Goal: Transaction & Acquisition: Purchase product/service

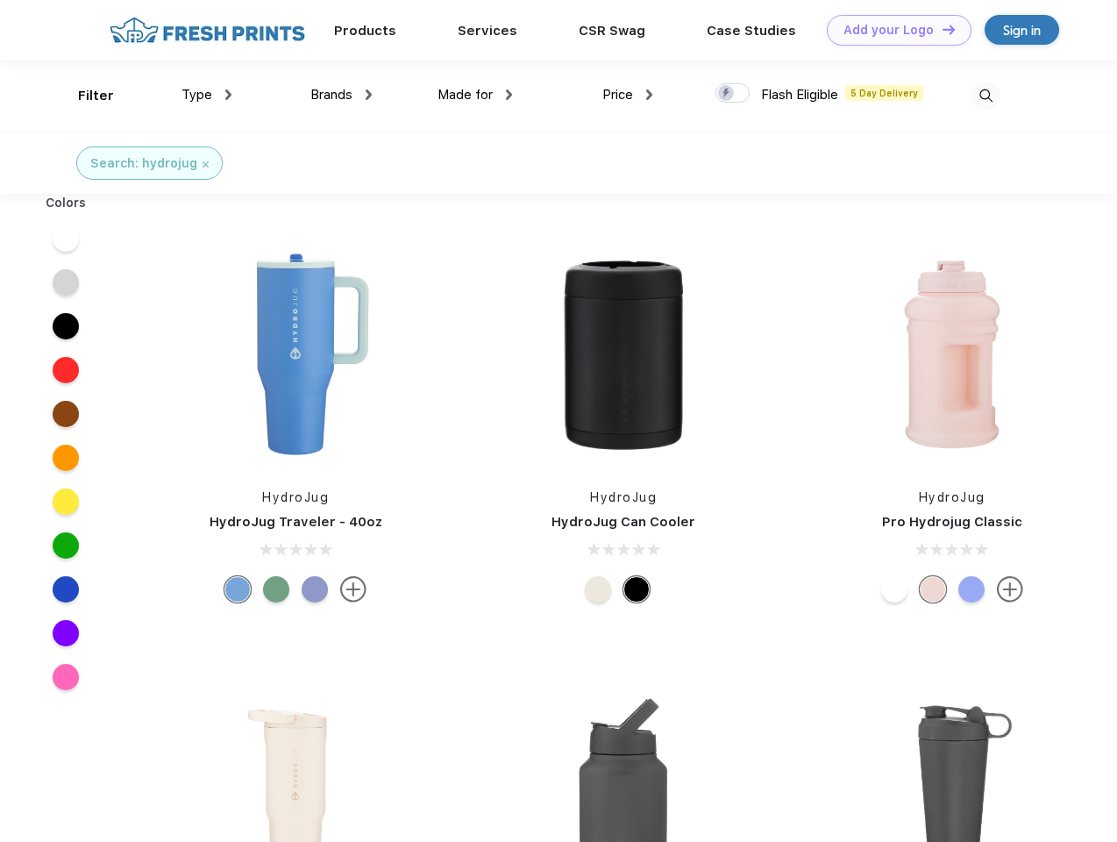
scroll to position [1, 0]
click at [892, 30] on link "Add your Logo Design Tool" at bounding box center [899, 30] width 145 height 31
click at [0, 0] on div "Design Tool" at bounding box center [0, 0] width 0 height 0
click at [941, 29] on link "Add your Logo Design Tool" at bounding box center [899, 30] width 145 height 31
click at [84, 96] on div "Filter" at bounding box center [96, 96] width 36 height 20
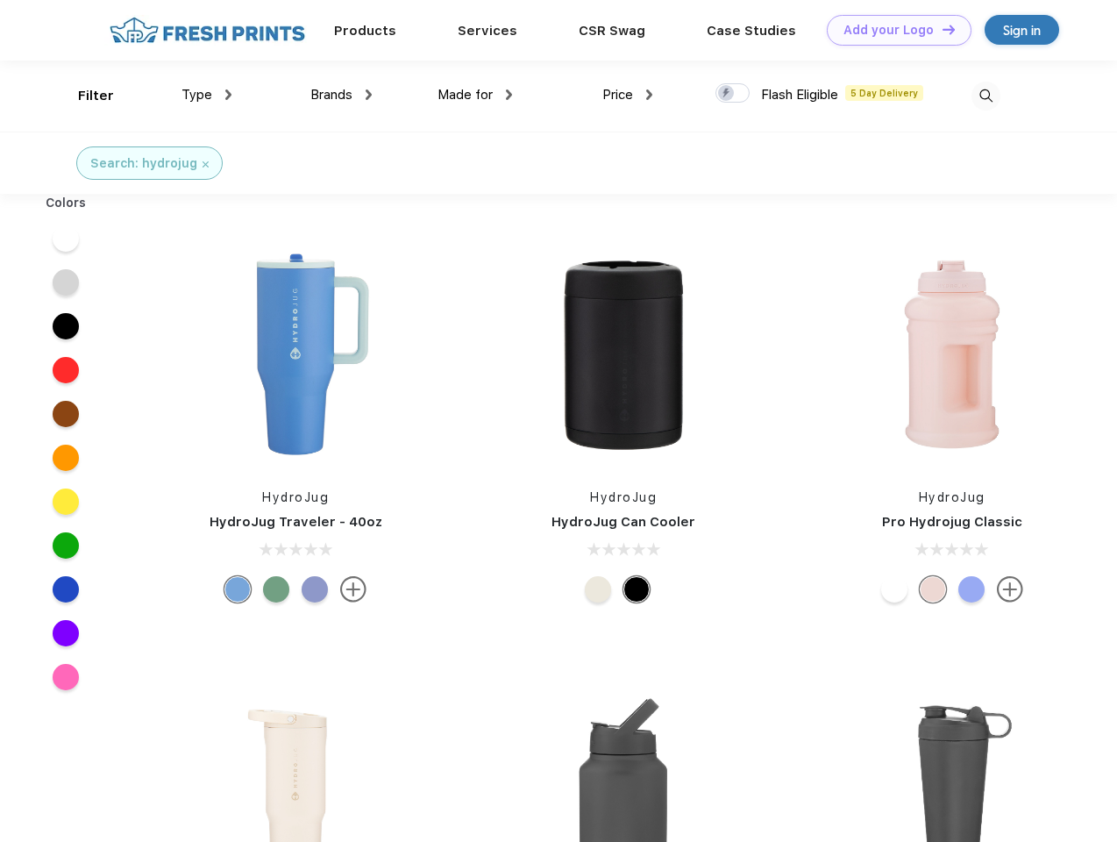
click at [207, 95] on span "Type" at bounding box center [196, 95] width 31 height 16
click at [341, 95] on span "Brands" at bounding box center [331, 95] width 42 height 16
click at [475, 95] on span "Made for" at bounding box center [464, 95] width 55 height 16
click at [628, 95] on span "Price" at bounding box center [617, 95] width 31 height 16
click at [733, 94] on div at bounding box center [732, 92] width 34 height 19
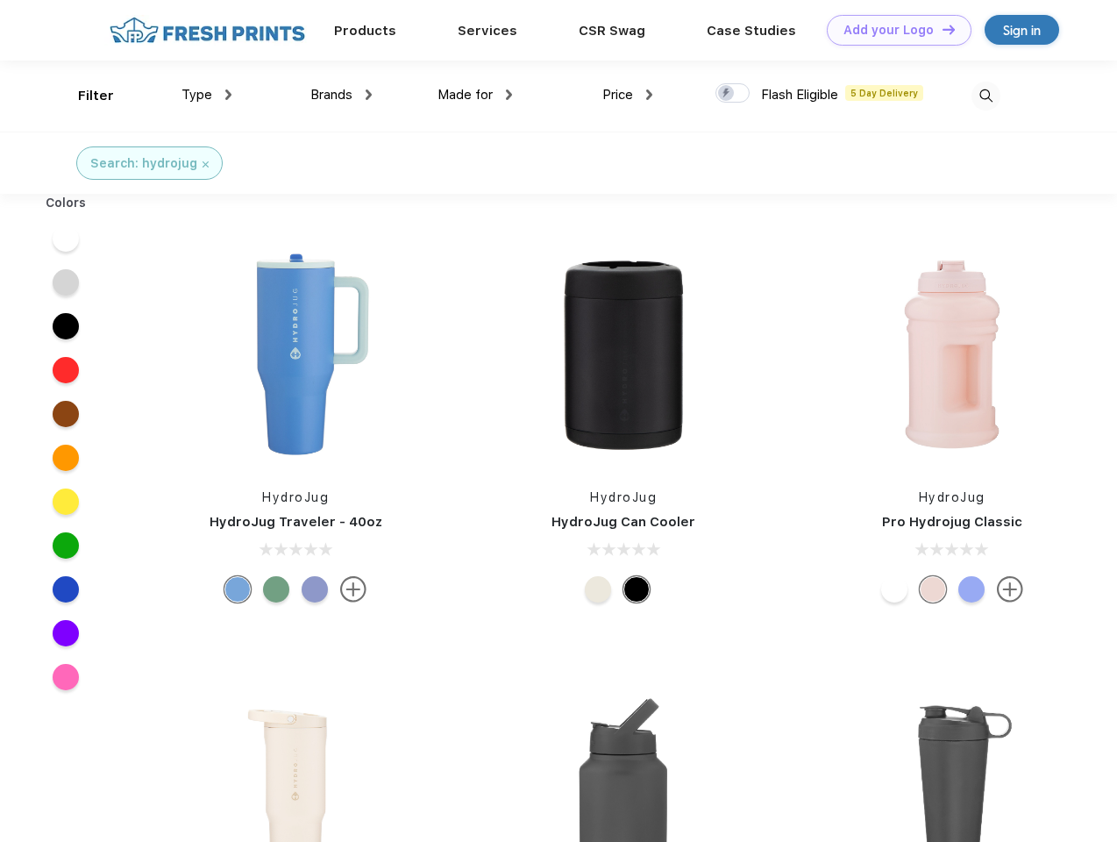
click at [727, 94] on input "checkbox" at bounding box center [720, 87] width 11 height 11
click at [985, 96] on img at bounding box center [985, 96] width 29 height 29
